Goal: Information Seeking & Learning: Learn about a topic

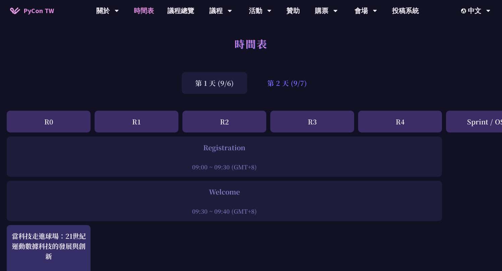
click at [286, 88] on div "第 2 天 (9/7)" at bounding box center [287, 83] width 66 height 22
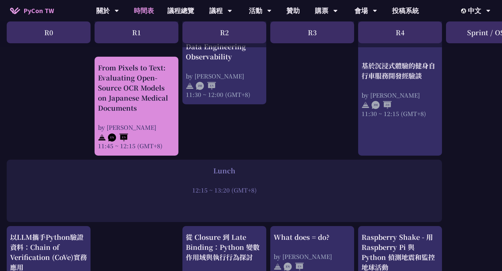
scroll to position [315, 0]
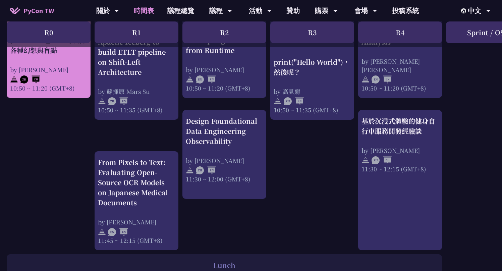
click at [34, 78] on img at bounding box center [30, 79] width 20 height 8
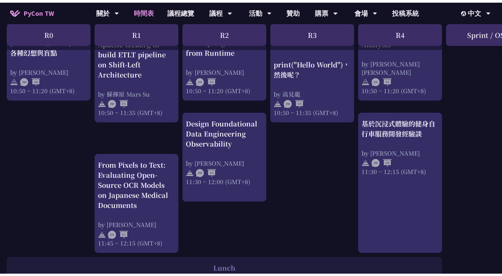
scroll to position [135, 0]
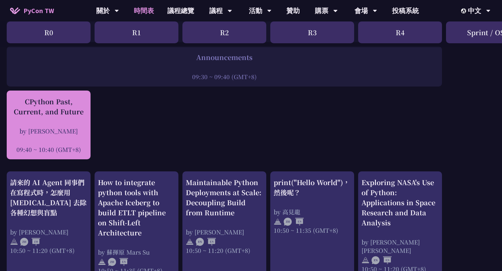
click at [37, 118] on div "CPython Past, Current, and Future by Donghee Na 09:40 ~ 10:40 (GMT+8)" at bounding box center [48, 125] width 77 height 57
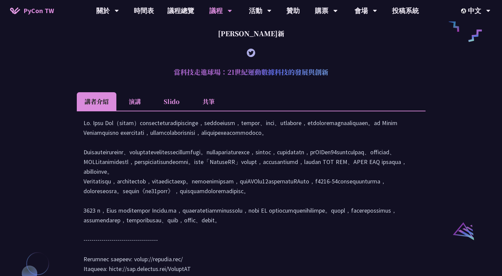
click at [142, 104] on li "演講" at bounding box center [134, 101] width 37 height 18
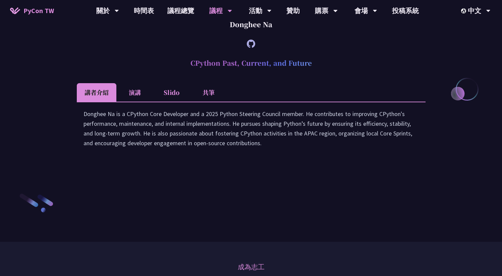
scroll to position [947, 0]
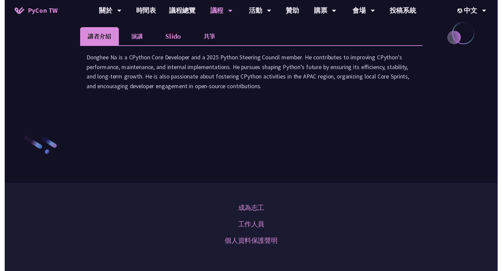
scroll to position [135, 0]
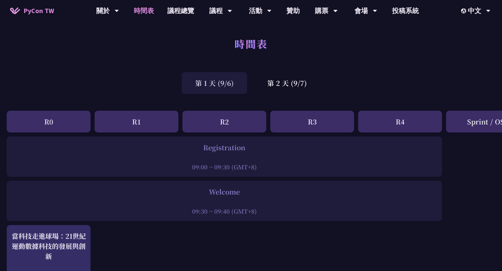
click at [220, 82] on div "第 1 天 (9/6)" at bounding box center [214, 83] width 65 height 22
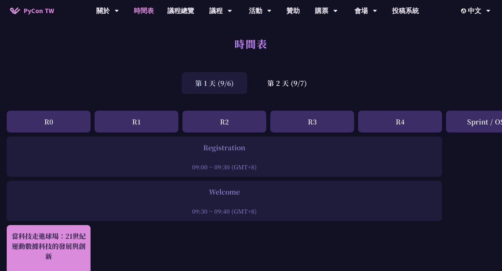
click at [64, 232] on div "當科技走進球場：21世紀運動數據科技的發展與創新" at bounding box center [48, 246] width 77 height 30
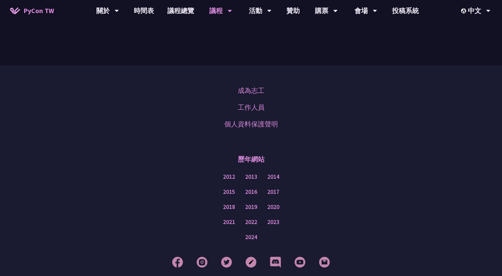
scroll to position [1204, 0]
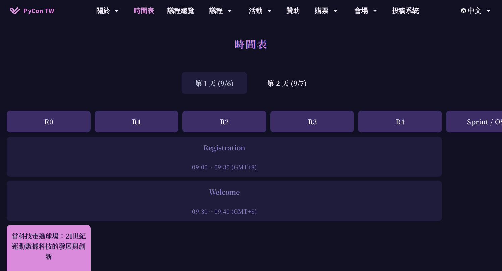
click at [34, 241] on div "當科技走進球場：21世紀運動數據科技的發展與創新" at bounding box center [48, 246] width 77 height 30
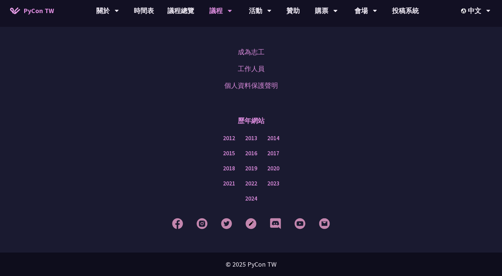
scroll to position [1204, 0]
click at [253, 199] on link "2024" at bounding box center [251, 199] width 12 height 8
click at [256, 198] on link "2024" at bounding box center [251, 199] width 12 height 8
